Goal: Information Seeking & Learning: Learn about a topic

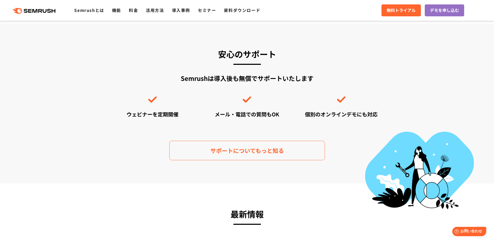
scroll to position [1573, 0]
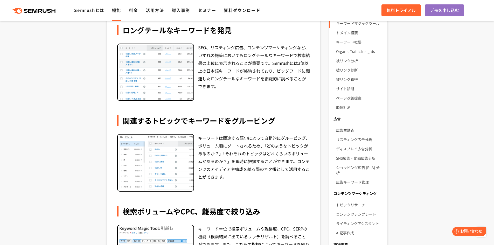
scroll to position [60, 0]
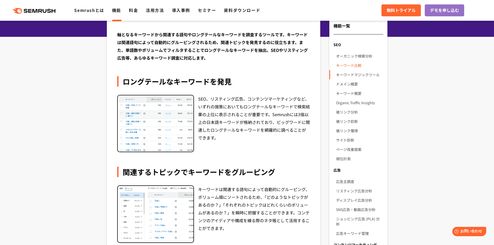
click at [355, 67] on link "キーワード比較" at bounding box center [359, 65] width 47 height 9
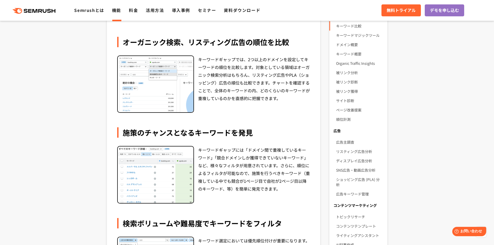
scroll to position [60, 0]
